Goal: Obtain resource: Download file/media

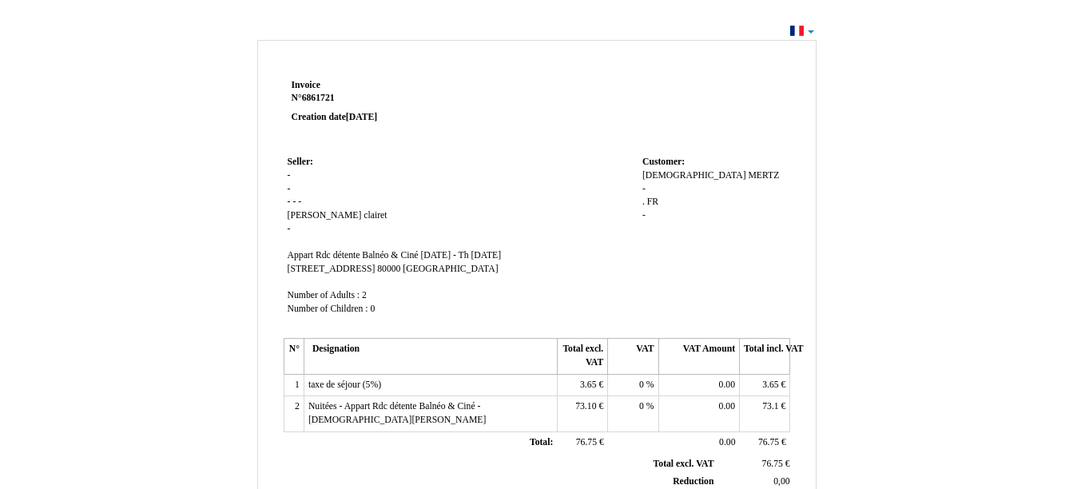
click at [429, 180] on td "Seller: Seller: - - - - - [PERSON_NAME] Rdc détente Balnéo & Ciné Appart Rdc dé…" at bounding box center [461, 243] width 355 height 182
click at [429, 180] on td "Seller: Seller: - - - - - julien julien clairet clairet - SIRET Appart Rdc déte…" at bounding box center [461, 243] width 355 height 182
click at [487, 108] on td at bounding box center [639, 113] width 304 height 77
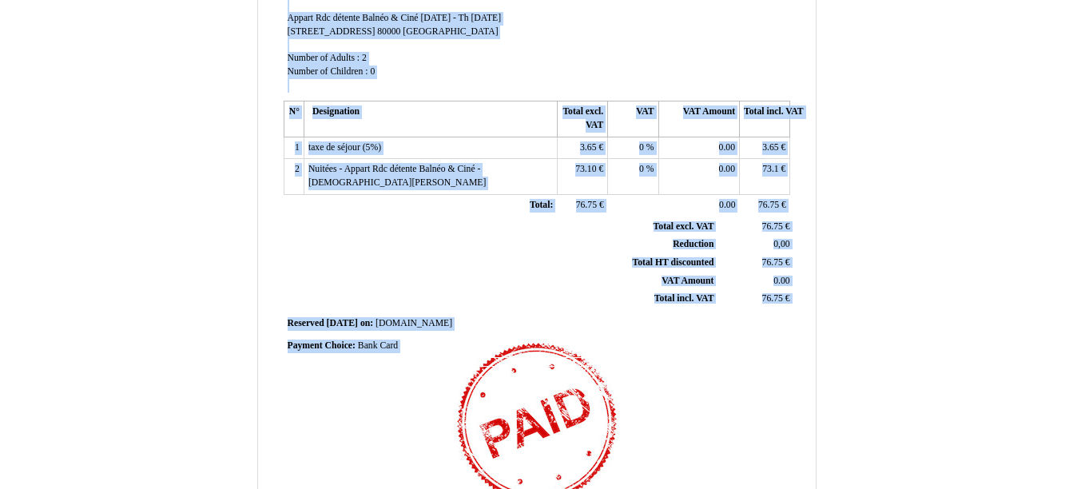
scroll to position [451, 0]
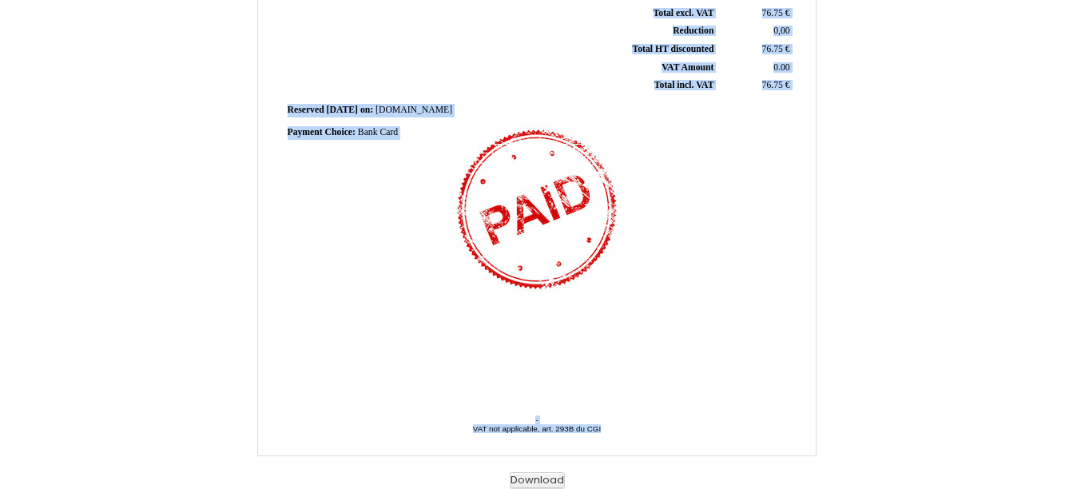
drag, startPoint x: 285, startPoint y: 82, endPoint x: 611, endPoint y: 435, distance: 480.2
click at [611, 435] on div "Invoice Invoice N° 6861721 6861721 Creation date [DATE] Seller: Seller: - - - -…" at bounding box center [537, 39] width 558 height 831
copy div "Loremip D° 9025913 Sitametc adip 43 Elitseddo 0845 Eiusmo: - - - - - tempor inc…"
click at [452, 265] on div "Invoice Invoice N° 6861721 6861721 Creation date [DATE] Seller: Seller: - - - -…" at bounding box center [537, 1] width 512 height 755
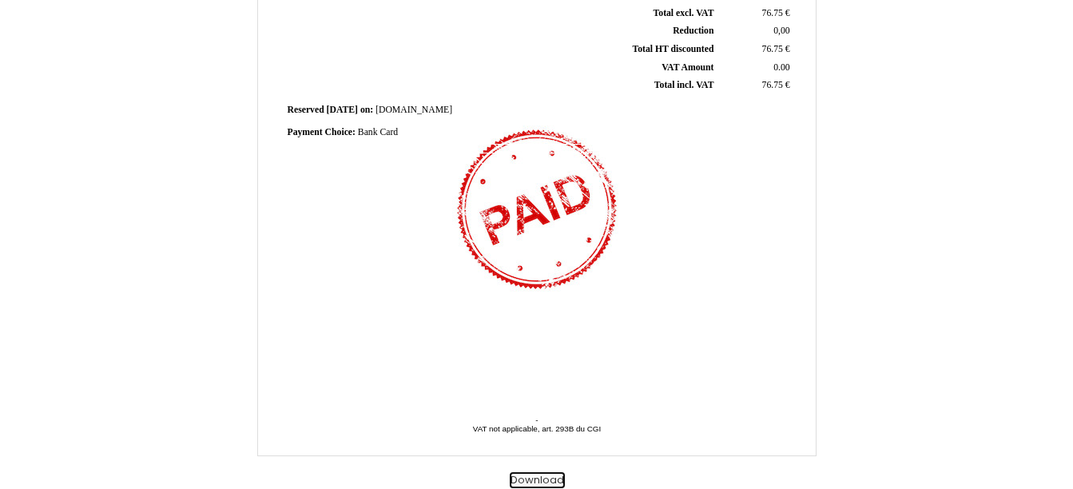
click at [536, 477] on button "Download" at bounding box center [537, 480] width 55 height 17
